Goal: Task Accomplishment & Management: Manage account settings

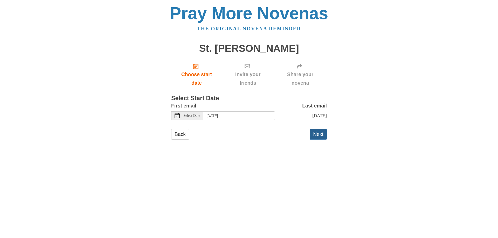
click at [315, 134] on button "Next" at bounding box center [317, 134] width 17 height 11
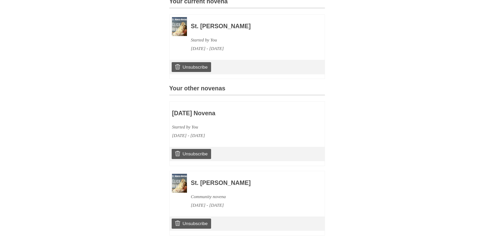
scroll to position [155, 0]
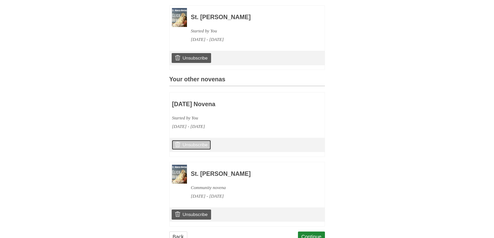
drag, startPoint x: 198, startPoint y: 146, endPoint x: 272, endPoint y: 25, distance: 141.6
click at [198, 146] on link "Unsubscribe" at bounding box center [191, 145] width 39 height 10
